Goal: Transaction & Acquisition: Purchase product/service

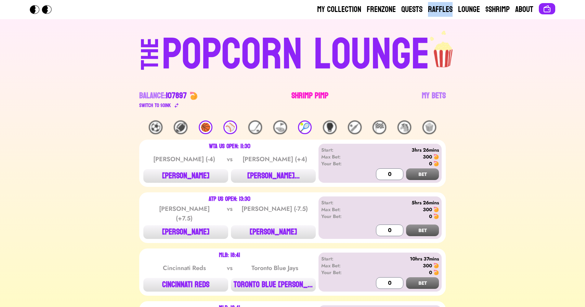
click at [299, 94] on link "Shrimp Pimp" at bounding box center [309, 99] width 37 height 19
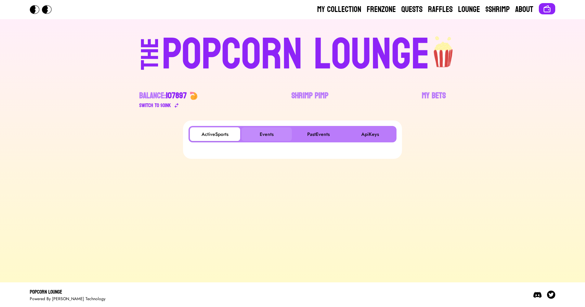
click at [265, 137] on button "Events" at bounding box center [266, 134] width 50 height 14
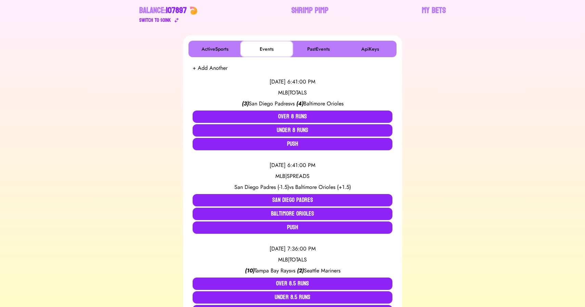
scroll to position [86, 0]
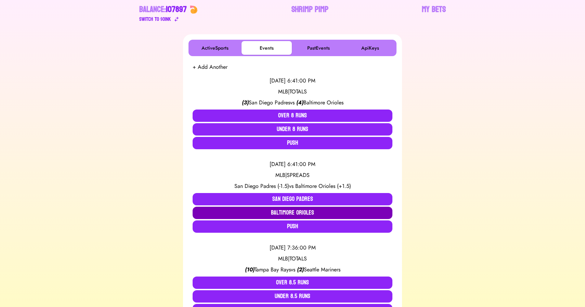
click at [265, 212] on button "Baltimore Orioles" at bounding box center [293, 213] width 200 height 12
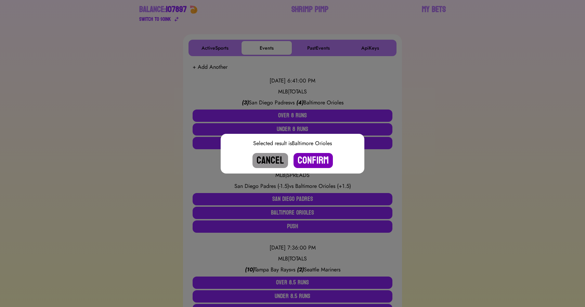
click at [312, 159] on button "Confirm" at bounding box center [312, 160] width 39 height 15
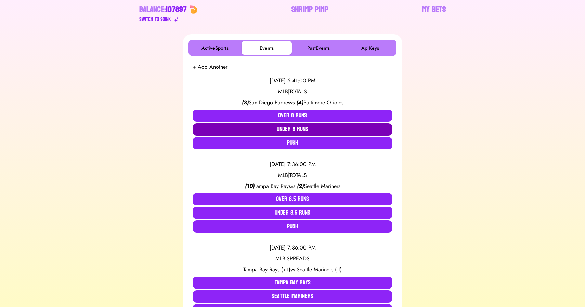
click at [299, 130] on button "Under 8 Runs" at bounding box center [293, 129] width 200 height 12
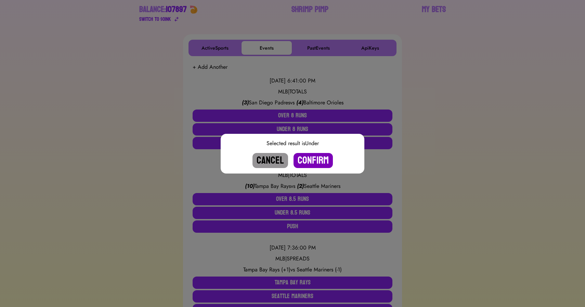
click at [313, 158] on button "Confirm" at bounding box center [312, 160] width 39 height 15
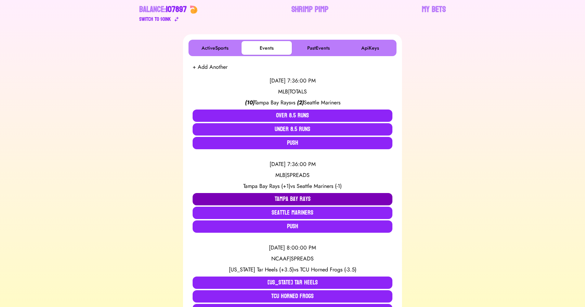
click at [272, 196] on button "Tampa Bay Rays" at bounding box center [293, 199] width 200 height 12
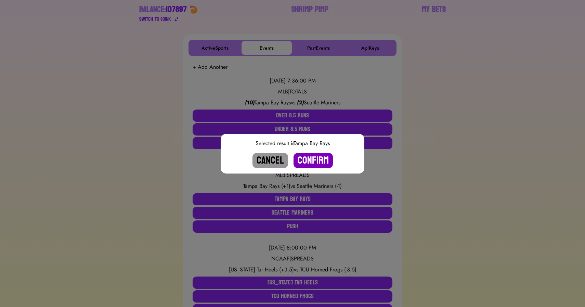
click at [308, 160] on button "Confirm" at bounding box center [312, 160] width 39 height 15
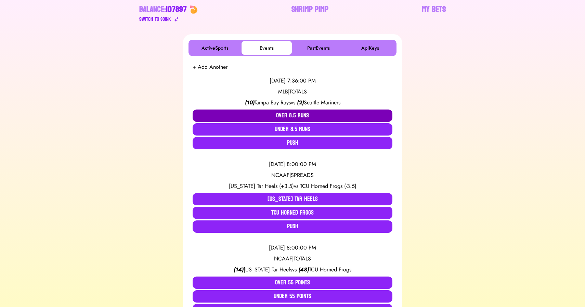
click at [285, 114] on button "Over 8.5 Runs" at bounding box center [293, 115] width 200 height 12
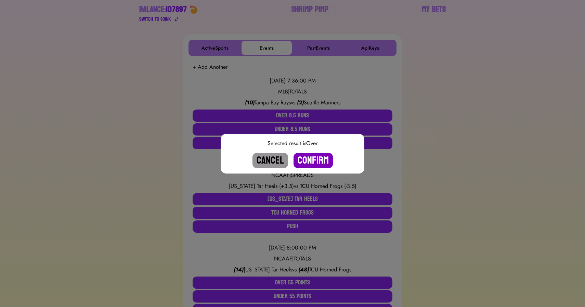
click at [315, 158] on button "Confirm" at bounding box center [312, 160] width 39 height 15
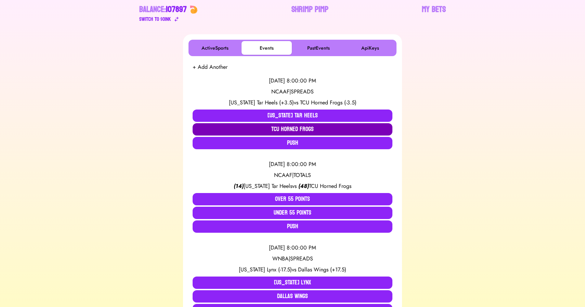
click at [303, 129] on button "TCU Horned Frogs" at bounding box center [293, 129] width 200 height 12
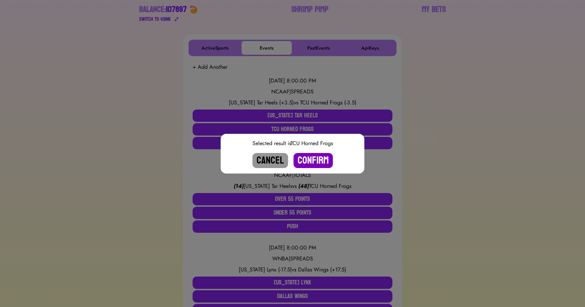
click at [313, 160] on button "Confirm" at bounding box center [312, 160] width 39 height 15
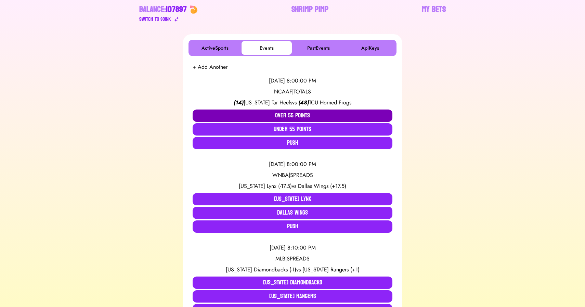
click at [290, 111] on button "Over 55 Points" at bounding box center [293, 115] width 200 height 12
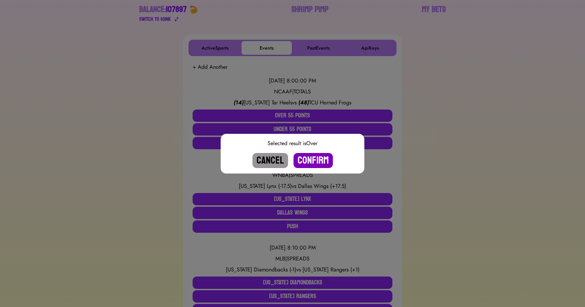
click at [308, 165] on button "Confirm" at bounding box center [312, 160] width 39 height 15
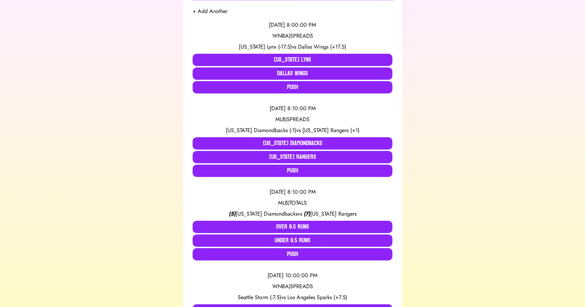
scroll to position [143, 0]
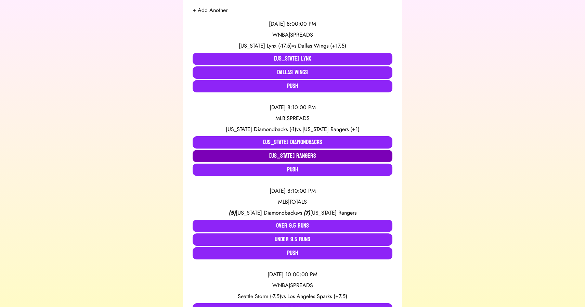
click at [289, 155] on button "[US_STATE] Rangers" at bounding box center [293, 156] width 200 height 12
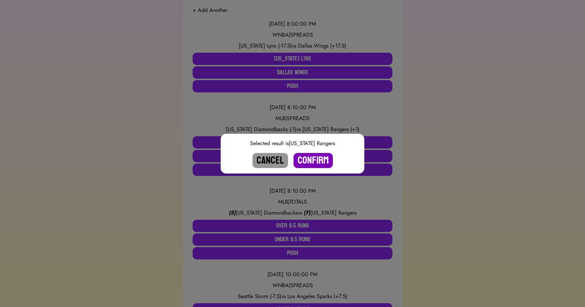
click at [307, 161] on button "Confirm" at bounding box center [312, 160] width 39 height 15
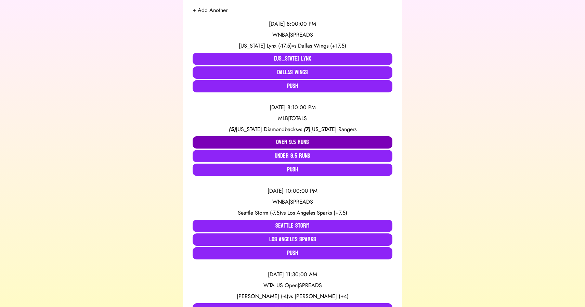
click at [292, 143] on button "Over 9.5 Runs" at bounding box center [293, 142] width 200 height 12
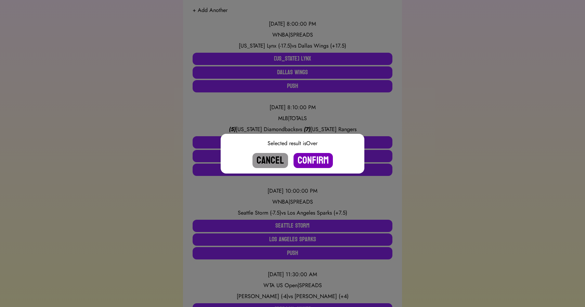
click at [310, 162] on button "Confirm" at bounding box center [312, 160] width 39 height 15
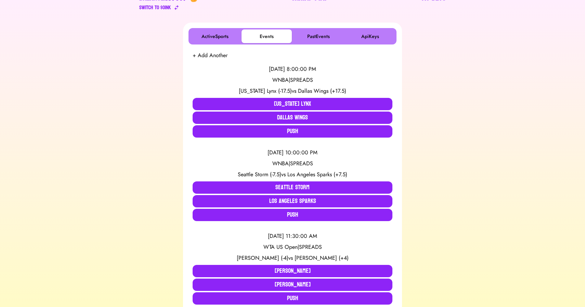
scroll to position [96, 0]
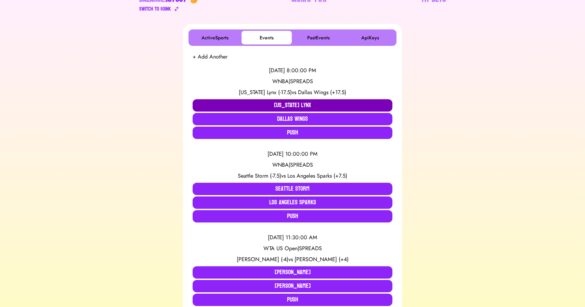
click at [276, 104] on button "[US_STATE] Lynx" at bounding box center [293, 105] width 200 height 12
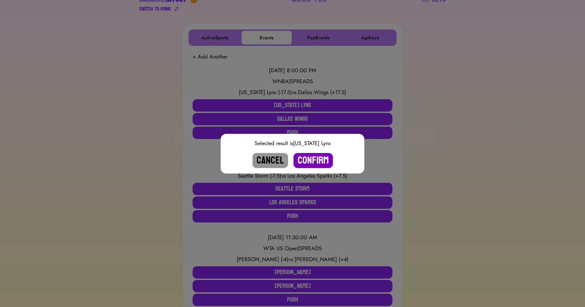
click at [313, 160] on button "Confirm" at bounding box center [312, 160] width 39 height 15
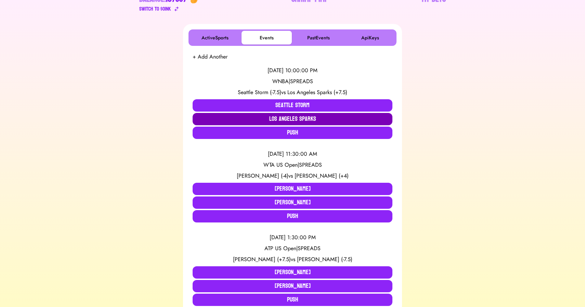
click at [257, 122] on button "Los Angeles Sparks" at bounding box center [293, 119] width 200 height 12
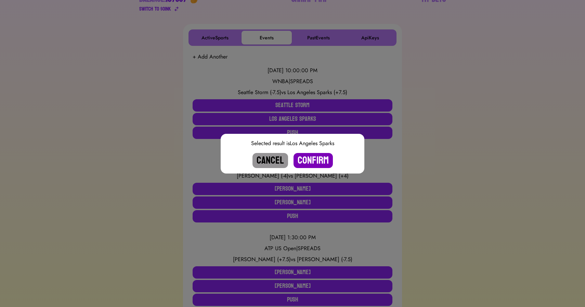
click at [314, 156] on button "Confirm" at bounding box center [312, 160] width 39 height 15
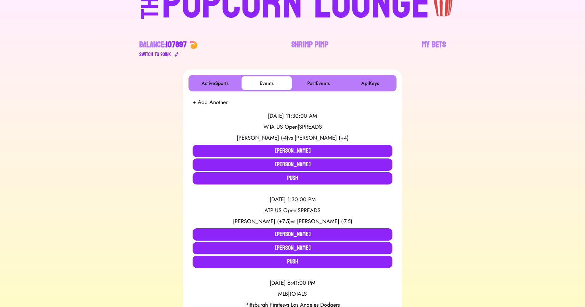
scroll to position [0, 0]
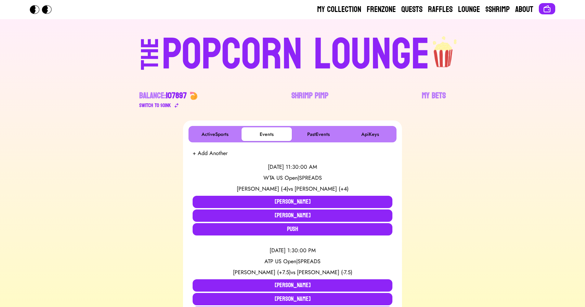
click at [265, 41] on div "POPCORN LOUNGE" at bounding box center [296, 55] width 268 height 44
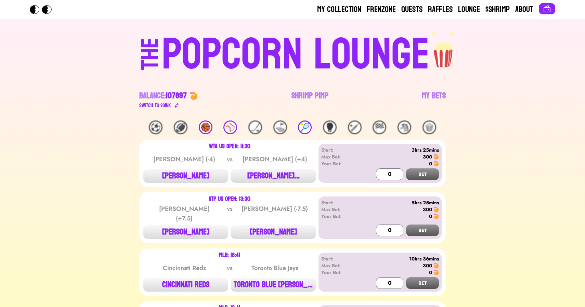
click at [304, 127] on div "🎾" at bounding box center [305, 127] width 14 height 14
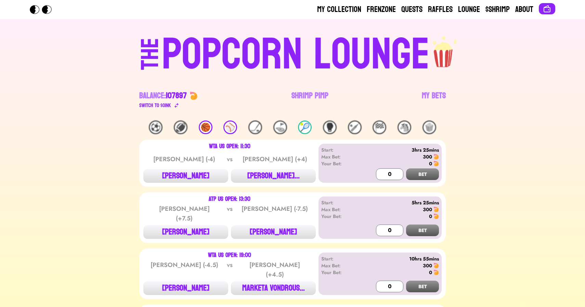
click at [231, 122] on div "⚾️" at bounding box center [230, 127] width 14 height 14
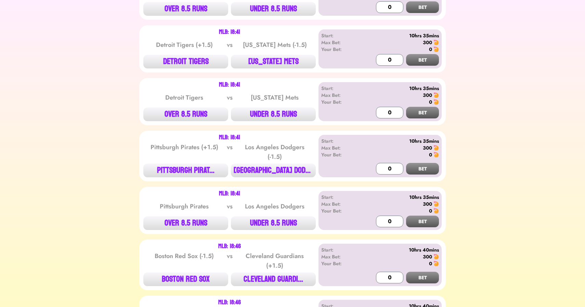
scroll to position [224, 0]
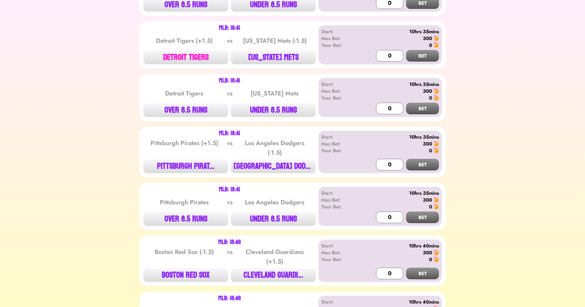
click at [185, 51] on button "DETROIT TIGERS" at bounding box center [185, 58] width 85 height 14
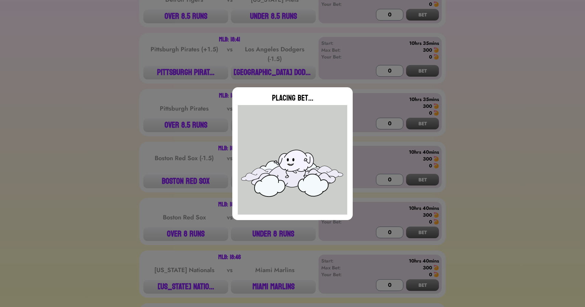
type input "0"
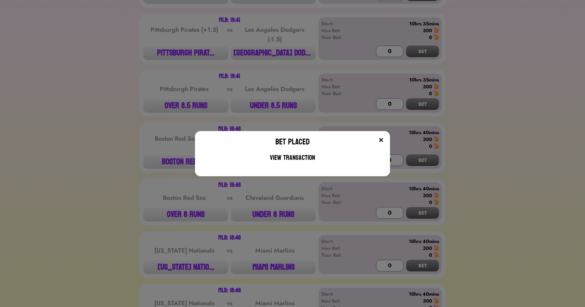
scroll to position [343, 0]
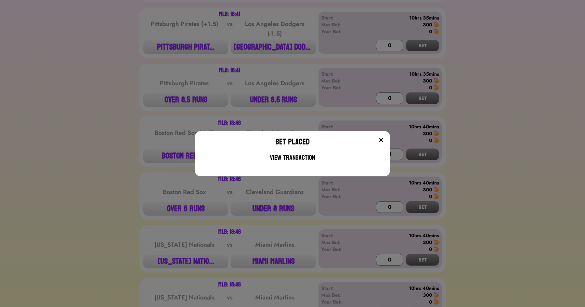
click at [96, 83] on div "Bet Placed View Transaction" at bounding box center [292, 153] width 585 height 307
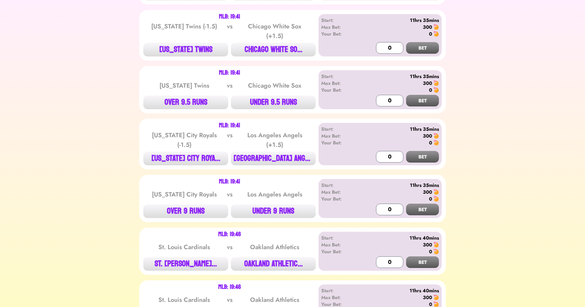
scroll to position [984, 0]
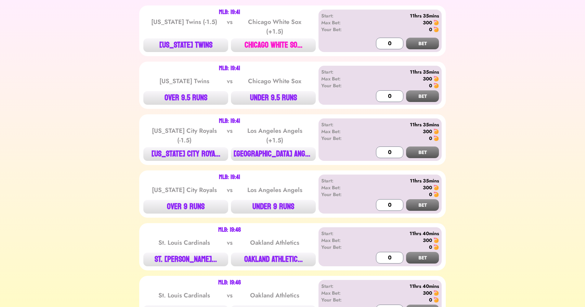
click at [278, 47] on button "CHICAGO WHITE SO..." at bounding box center [273, 45] width 85 height 14
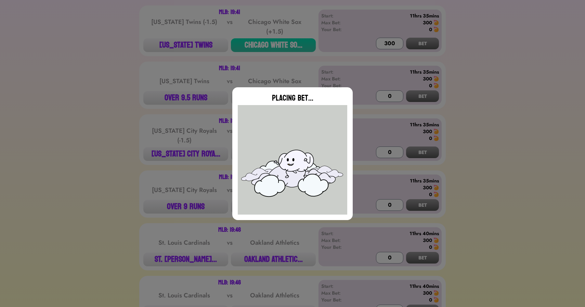
type input "0"
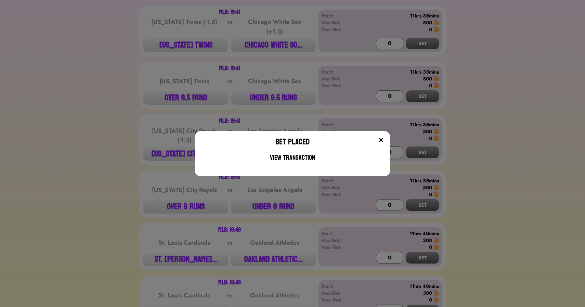
click at [272, 200] on div "Bet Placed View Transaction" at bounding box center [292, 153] width 585 height 307
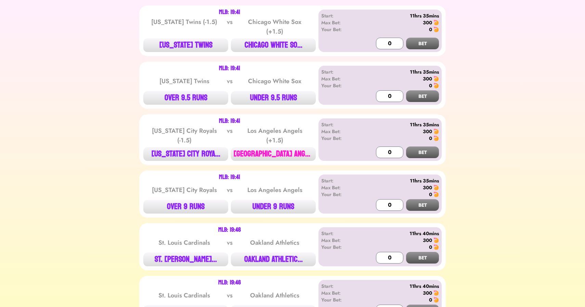
click at [271, 150] on button "[GEOGRAPHIC_DATA] ANGE..." at bounding box center [273, 154] width 85 height 14
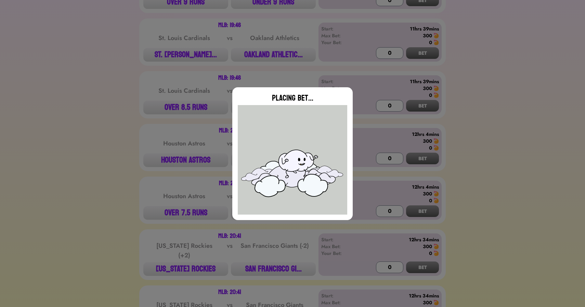
type input "0"
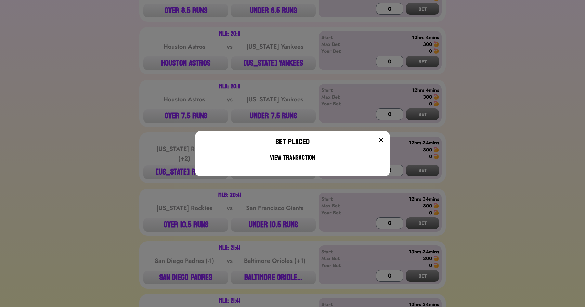
scroll to position [1288, 0]
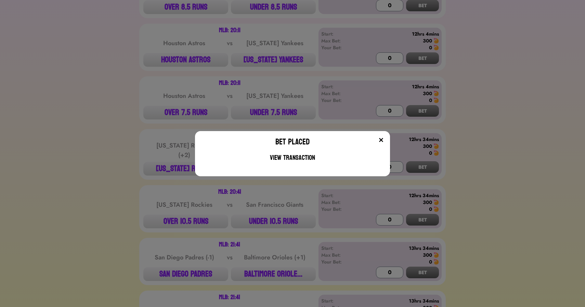
click at [104, 183] on div "Bet Placed View Transaction" at bounding box center [292, 153] width 585 height 307
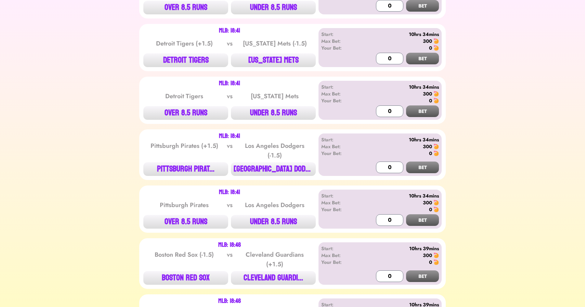
scroll to position [0, 0]
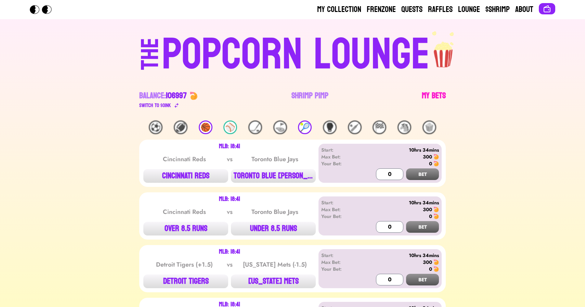
click at [428, 97] on link "My Bets" at bounding box center [434, 99] width 24 height 19
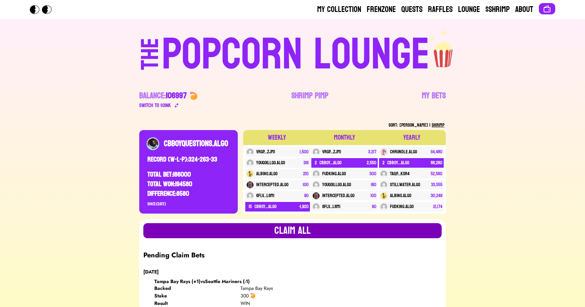
click at [291, 233] on button "Claim all" at bounding box center [292, 230] width 298 height 15
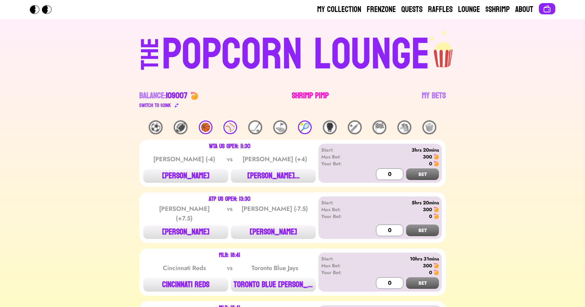
click at [317, 96] on link "Shrimp Pimp" at bounding box center [310, 99] width 37 height 19
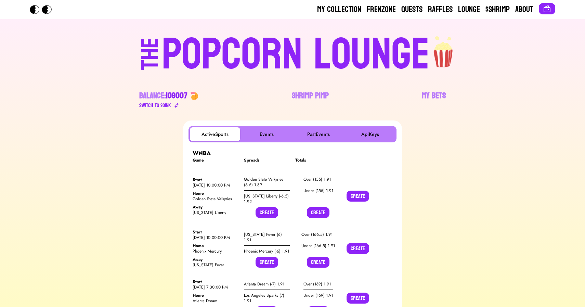
click at [240, 41] on div "POPCORN LOUNGE" at bounding box center [296, 55] width 268 height 44
